Goal: Task Accomplishment & Management: Complete application form

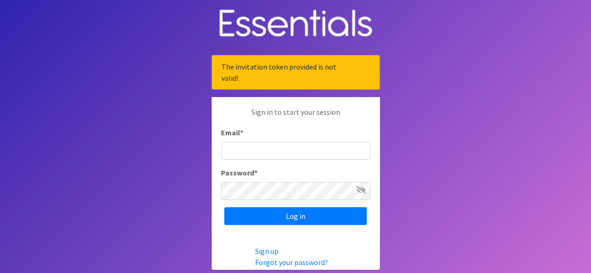
click at [277, 146] on input "Email *" at bounding box center [295, 151] width 149 height 18
type input "communityconnections864"
click at [270, 252] on link "Sign up" at bounding box center [266, 251] width 23 height 9
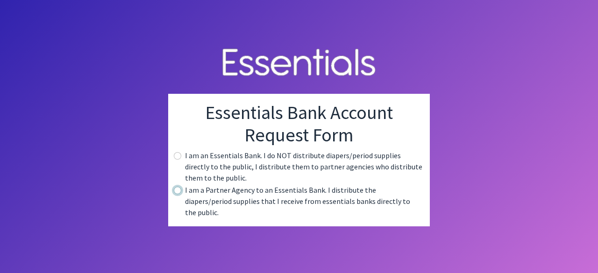
click at [176, 194] on input "radio" at bounding box center [177, 190] width 7 height 7
radio input "true"
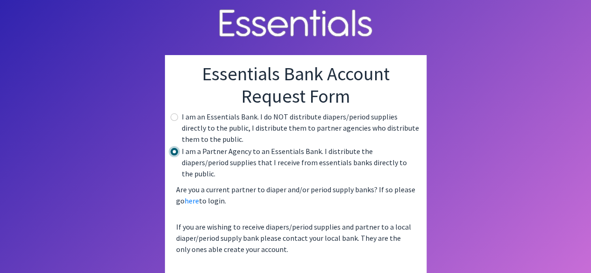
scroll to position [56, 0]
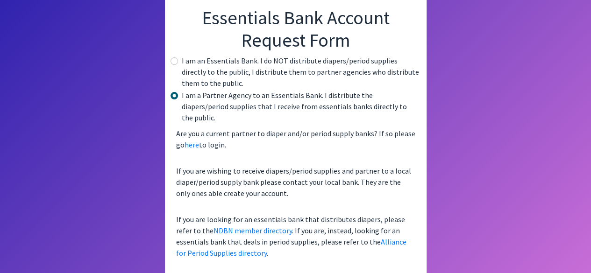
click at [286, 254] on div "Essentials Bank Account Request Form I am an Essentials Bank. I do NOT distribu…" at bounding box center [296, 138] width 262 height 278
